Goal: Task Accomplishment & Management: Manage account settings

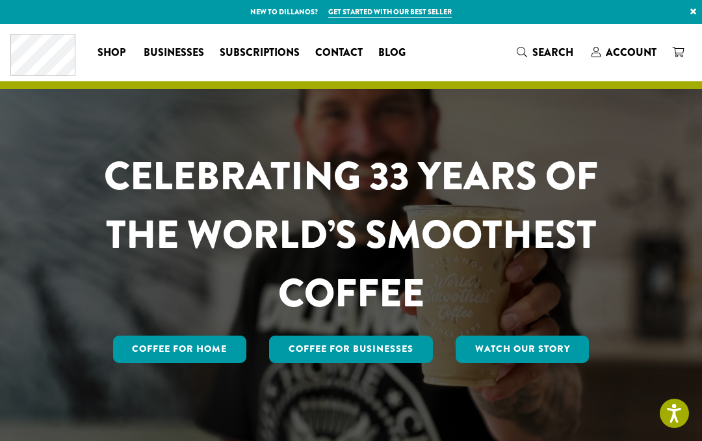
click at [258, 54] on span "Subscriptions" at bounding box center [260, 53] width 80 height 16
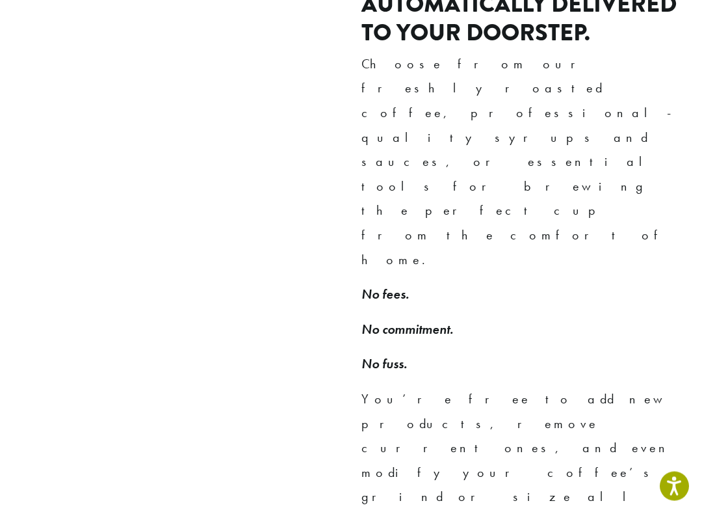
scroll to position [838, 0]
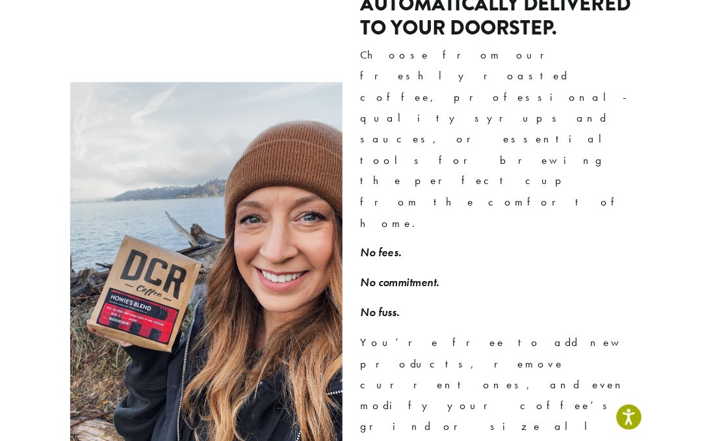
scroll to position [875, 0]
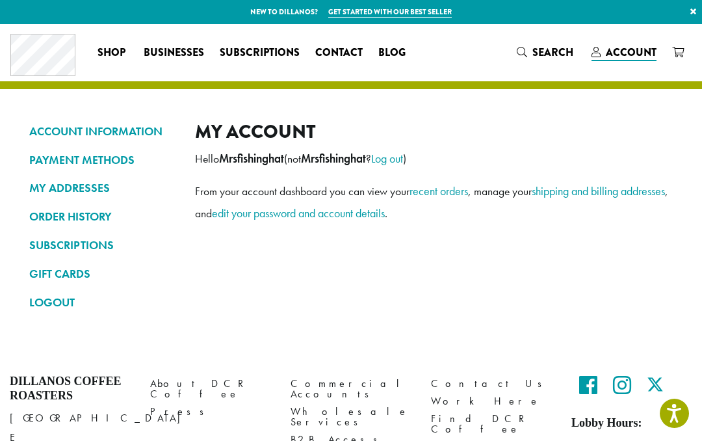
click at [5, 200] on div "ACCOUNT INFORMATION PAYMENT METHODS MY ADDRESSES ORDER HISTORY SUBSCRIPTIONS GI…" at bounding box center [351, 189] width 702 height 331
click at [38, 213] on link "ORDER HISTORY" at bounding box center [102, 217] width 146 height 22
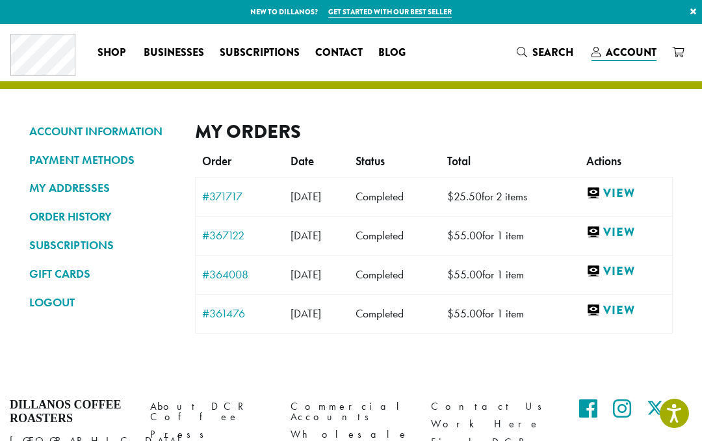
click at [57, 239] on link "SUBSCRIPTIONS" at bounding box center [102, 245] width 146 height 22
